Goal: Check status: Check status

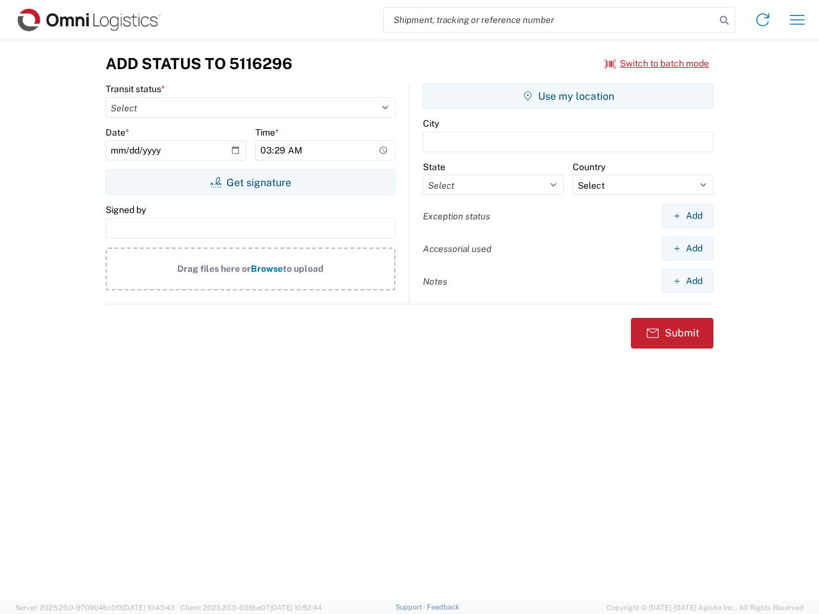
click at [550, 20] on input "search" at bounding box center [549, 20] width 331 height 24
click at [724, 20] on icon at bounding box center [724, 21] width 18 height 18
click at [763, 20] on icon at bounding box center [762, 20] width 20 height 20
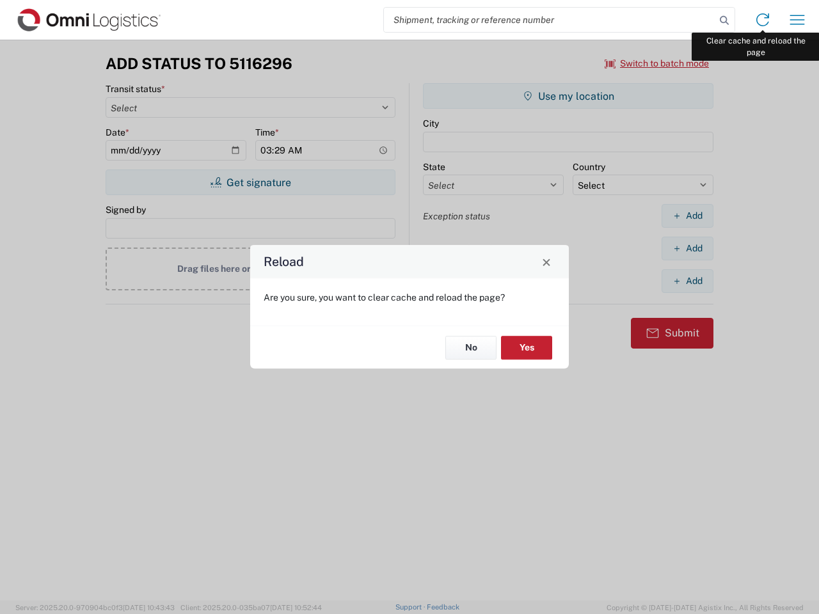
click at [797, 20] on div "Reload Are you sure, you want to clear cache and reload the page? No Yes" at bounding box center [409, 307] width 819 height 614
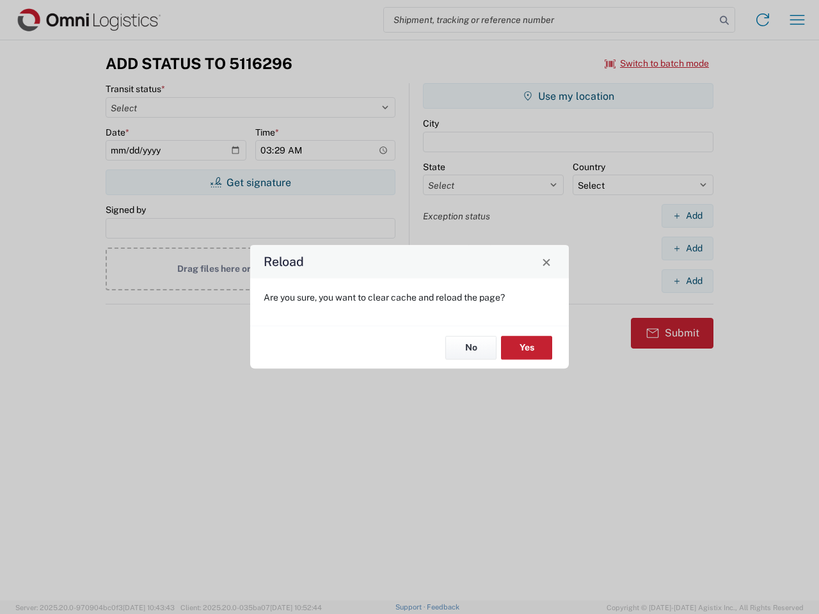
click at [657, 63] on div "Reload Are you sure, you want to clear cache and reload the page? No Yes" at bounding box center [409, 307] width 819 height 614
click at [250, 182] on div "Reload Are you sure, you want to clear cache and reload the page? No Yes" at bounding box center [409, 307] width 819 height 614
click at [568, 96] on div "Reload Are you sure, you want to clear cache and reload the page? No Yes" at bounding box center [409, 307] width 819 height 614
click at [687, 216] on div "Reload Are you sure, you want to clear cache and reload the page? No Yes" at bounding box center [409, 307] width 819 height 614
click at [687, 248] on div "Reload Are you sure, you want to clear cache and reload the page? No Yes" at bounding box center [409, 307] width 819 height 614
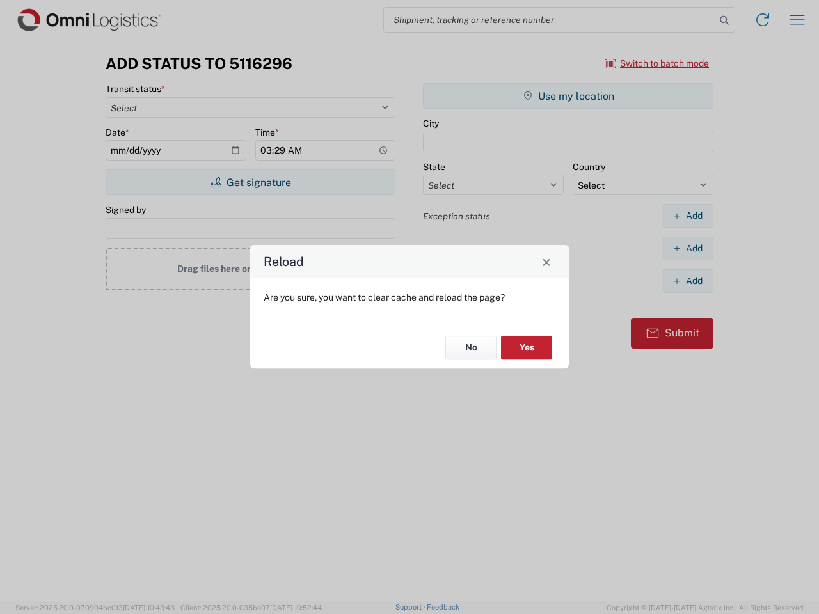
click at [687, 281] on div "Reload Are you sure, you want to clear cache and reload the page? No Yes" at bounding box center [409, 307] width 819 height 614
